Goal: Book appointment/travel/reservation

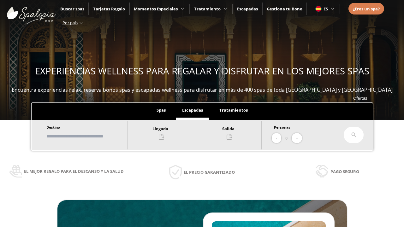
click at [89, 136] on input "text" at bounding box center [83, 136] width 79 height 11
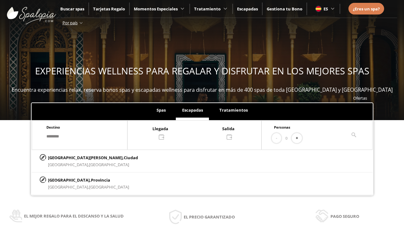
click at [201, 132] on div at bounding box center [194, 132] width 134 height 15
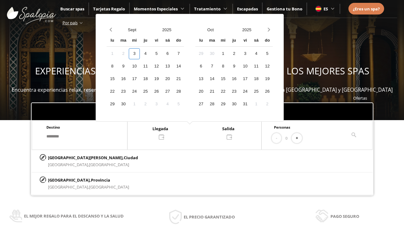
click at [162, 54] on div "5" at bounding box center [156, 53] width 11 height 11
click at [173, 54] on div "6" at bounding box center [167, 53] width 11 height 11
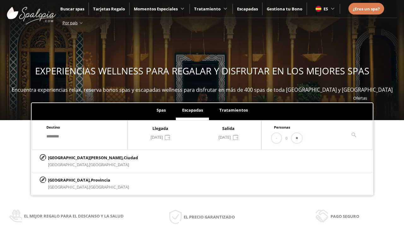
click at [299, 138] on button "+" at bounding box center [297, 138] width 10 height 10
click at [79, 157] on p "[GEOGRAPHIC_DATA][PERSON_NAME], [GEOGRAPHIC_DATA]" at bounding box center [93, 157] width 90 height 7
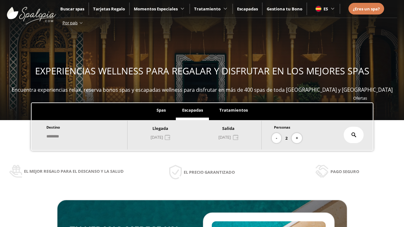
type input "**********"
click at [354, 135] on icon at bounding box center [353, 135] width 5 height 5
